Goal: Transaction & Acquisition: Purchase product/service

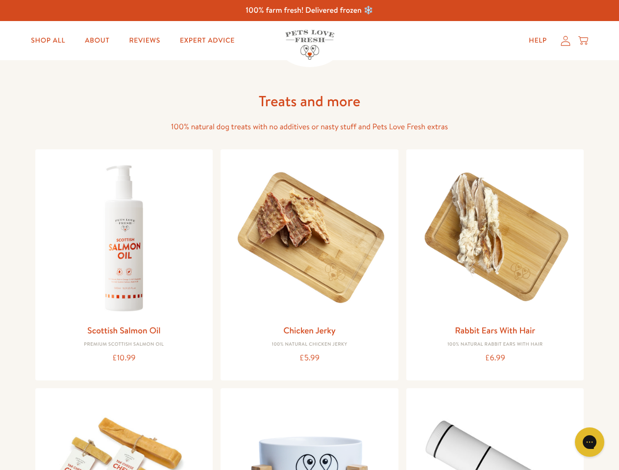
click at [589, 442] on icon "Gorgias live chat" at bounding box center [588, 441] width 9 height 9
